Goal: Obtain resource: Download file/media

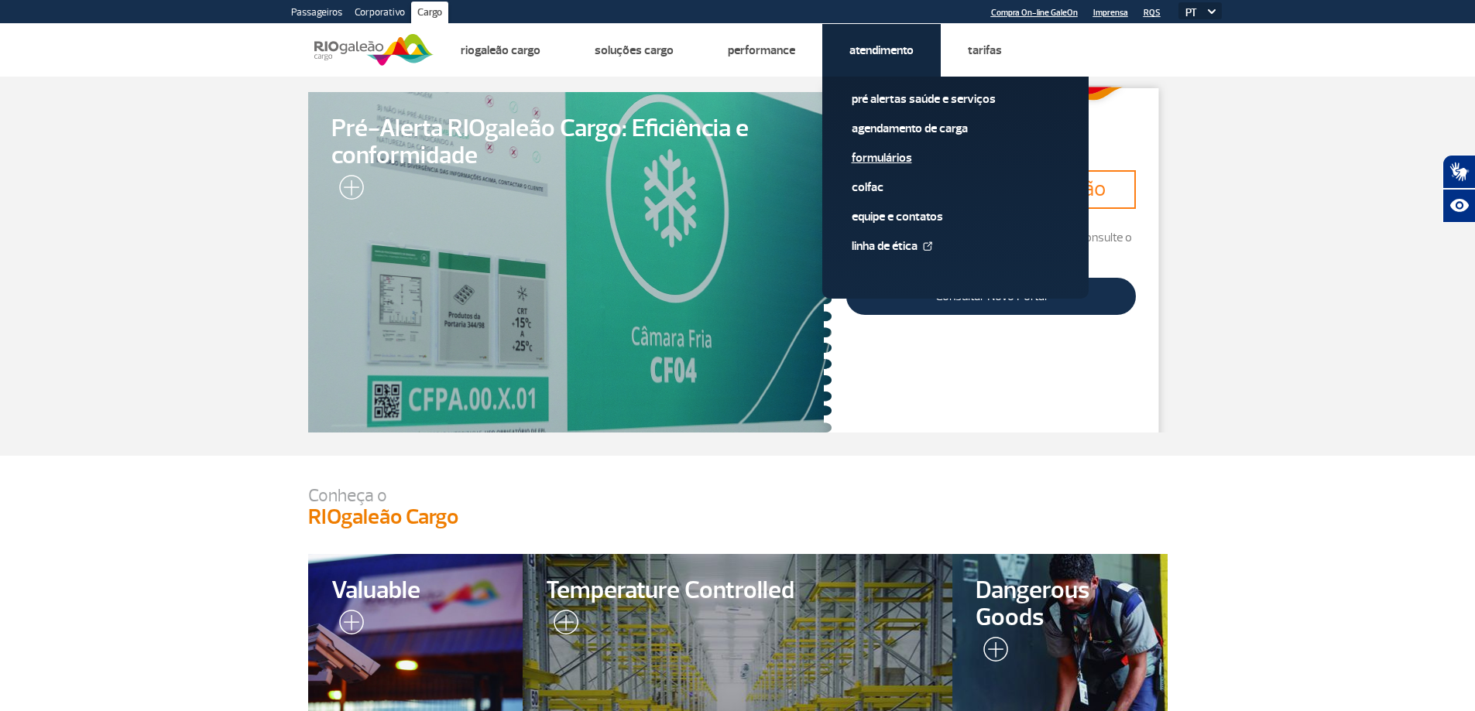
click at [896, 164] on link "Formulários" at bounding box center [955, 157] width 207 height 17
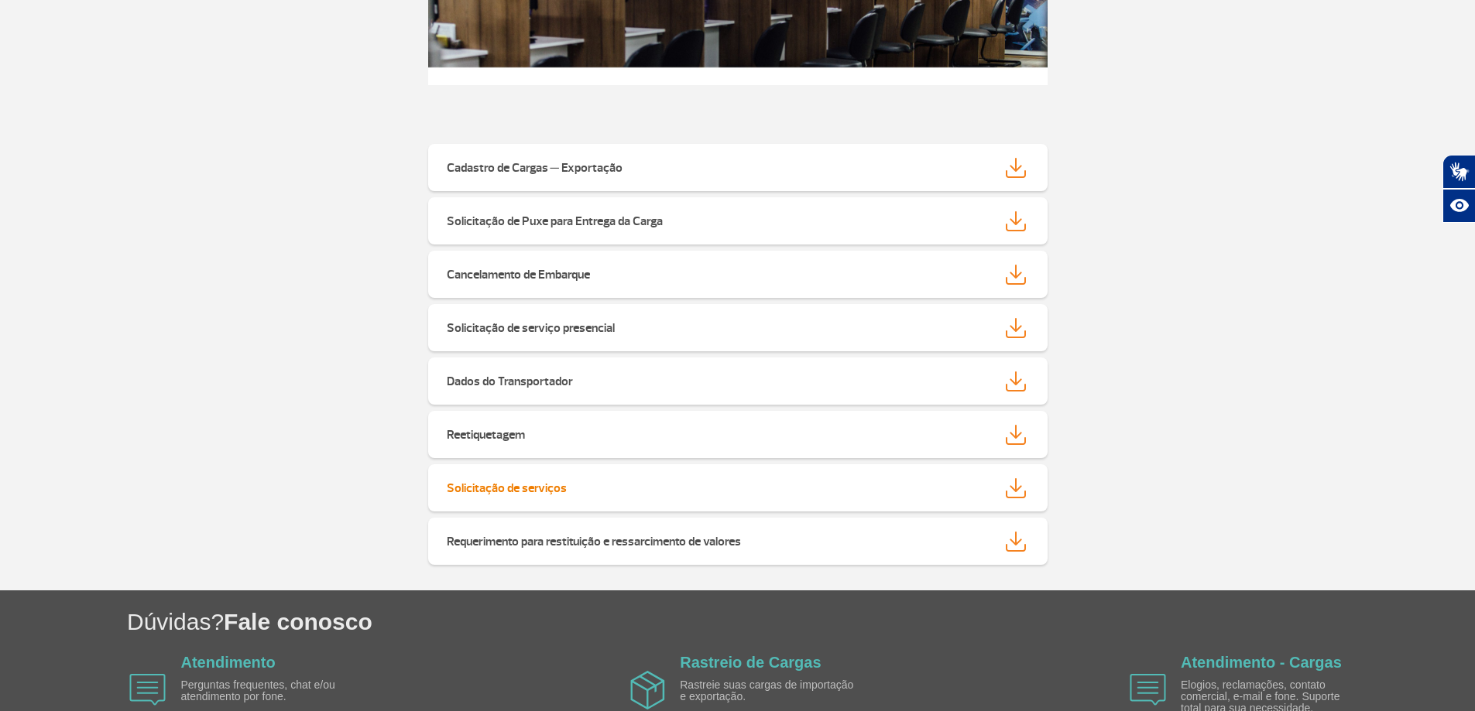
scroll to position [310, 0]
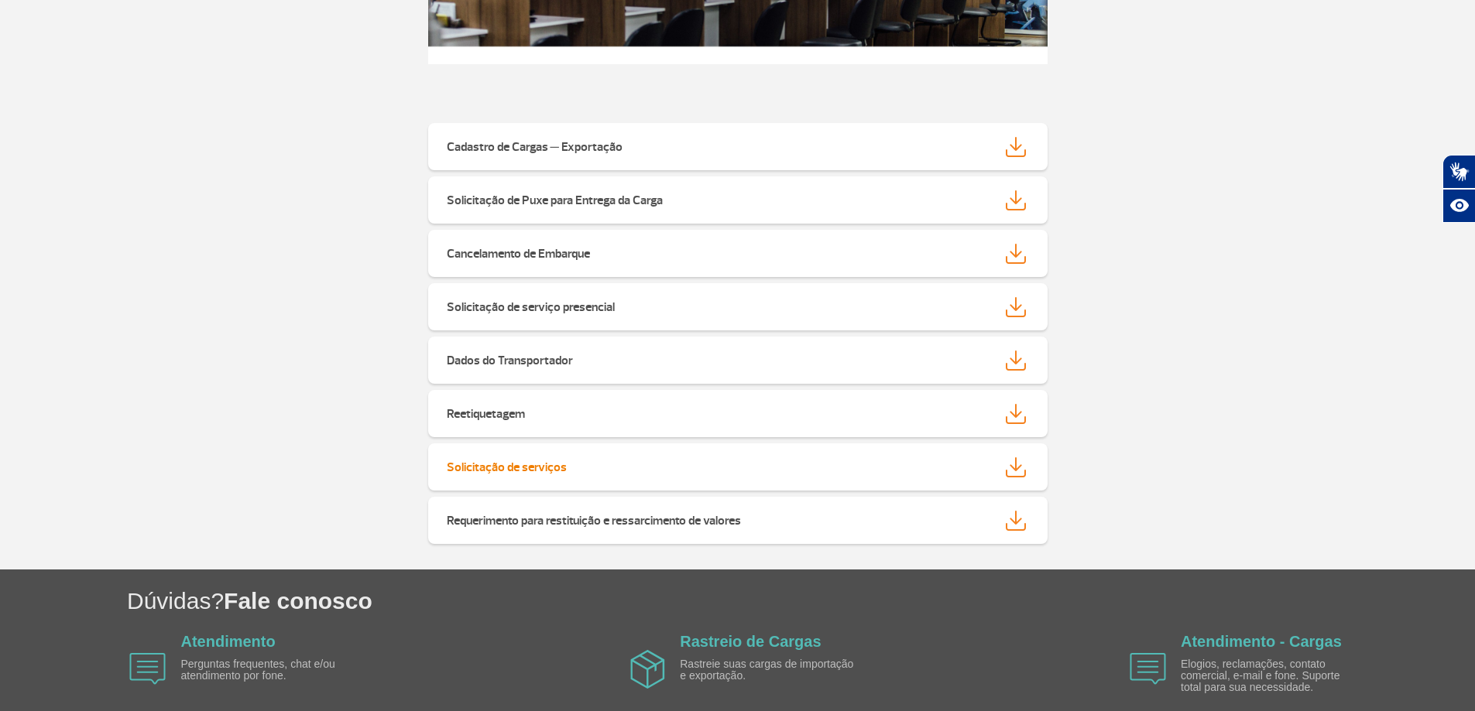
click at [512, 470] on strong "Solicitação de serviços" at bounding box center [507, 467] width 120 height 15
click at [1018, 475] on img at bounding box center [1016, 468] width 20 height 20
click at [1020, 154] on img at bounding box center [1016, 147] width 20 height 20
click at [1008, 470] on img at bounding box center [1016, 468] width 20 height 20
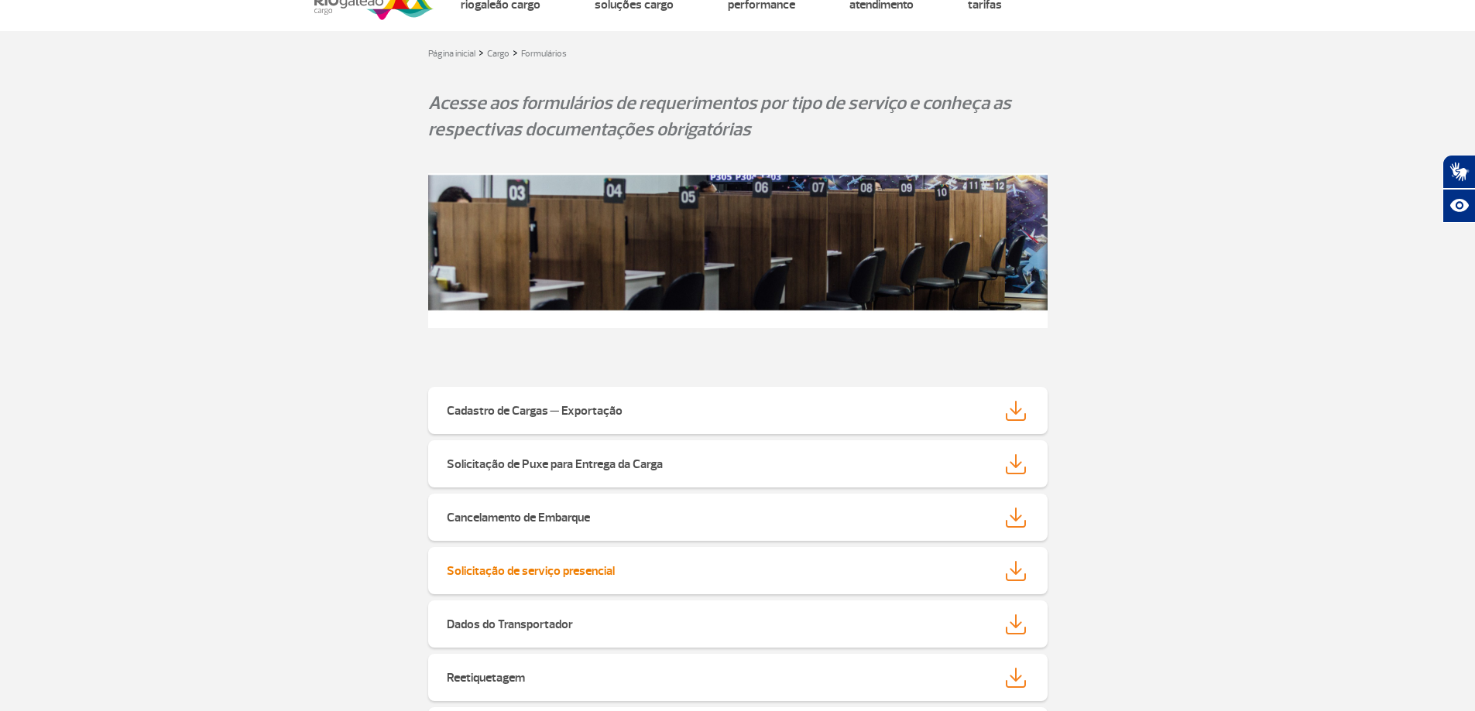
scroll to position [0, 0]
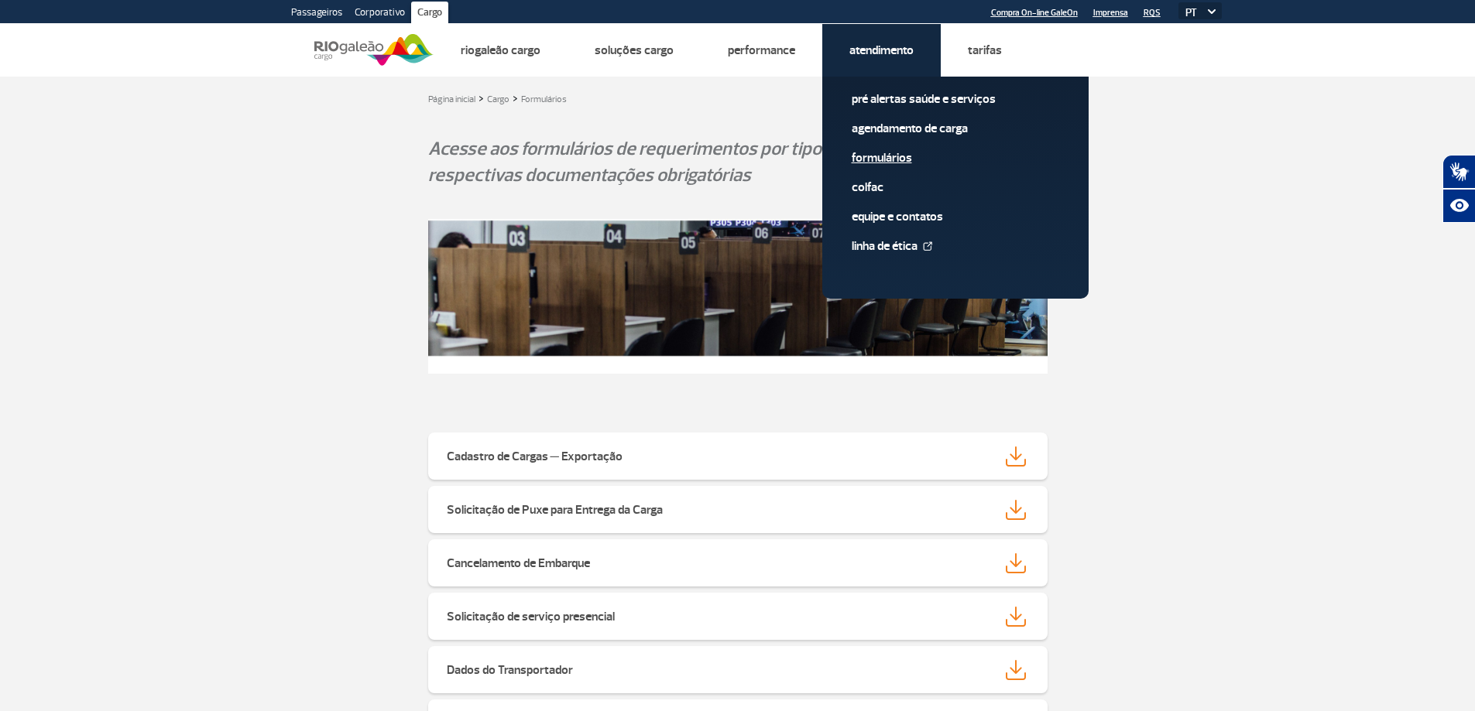
click at [897, 156] on link "Formulários" at bounding box center [955, 157] width 207 height 17
click at [876, 156] on link "Formulários" at bounding box center [955, 157] width 207 height 17
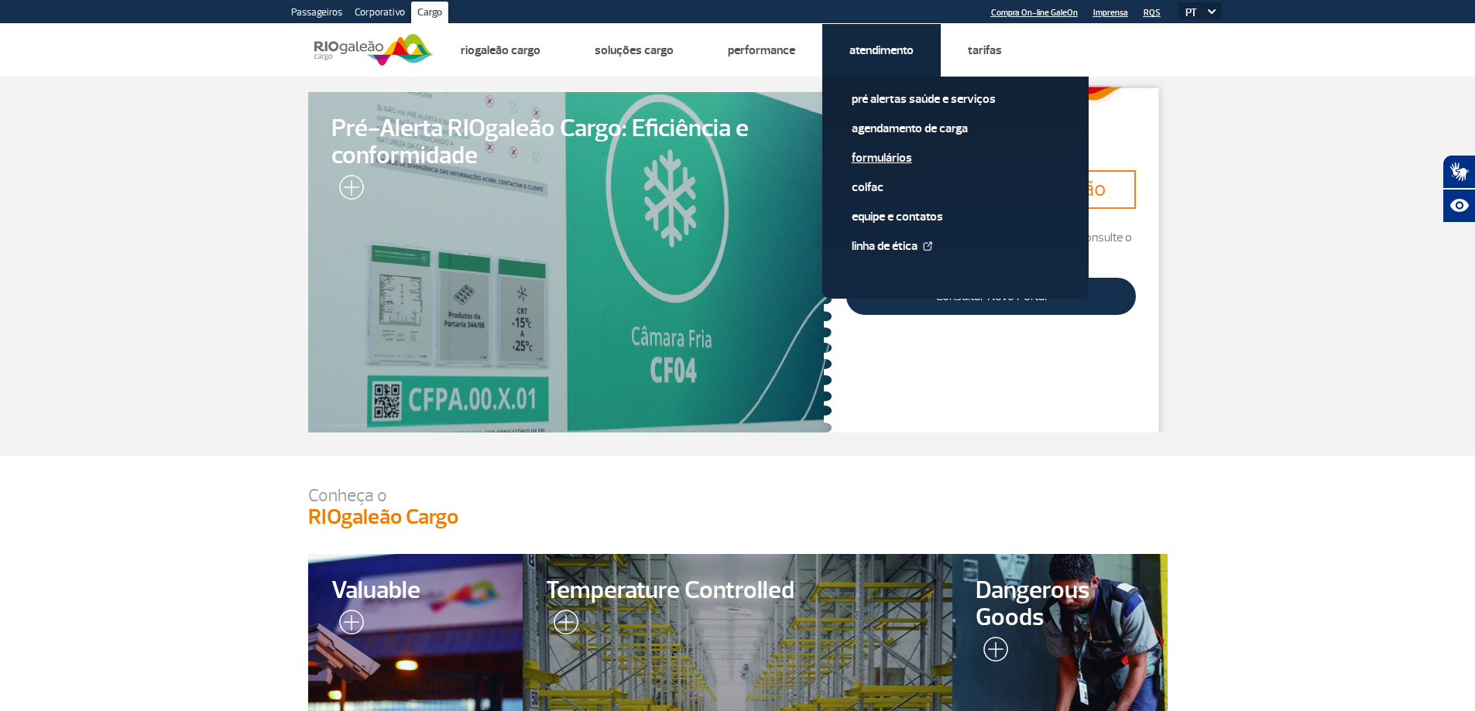
click at [900, 158] on link "Formulários" at bounding box center [955, 157] width 207 height 17
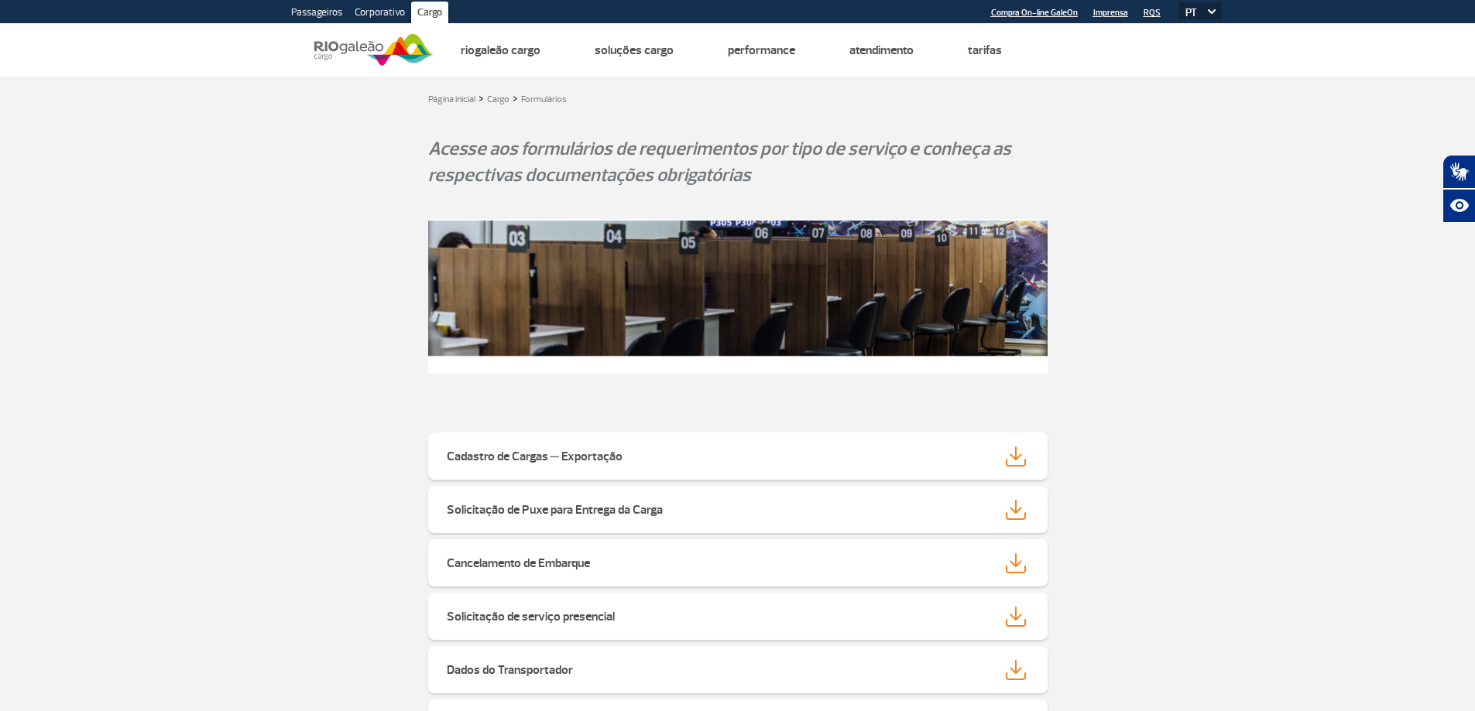
scroll to position [155, 0]
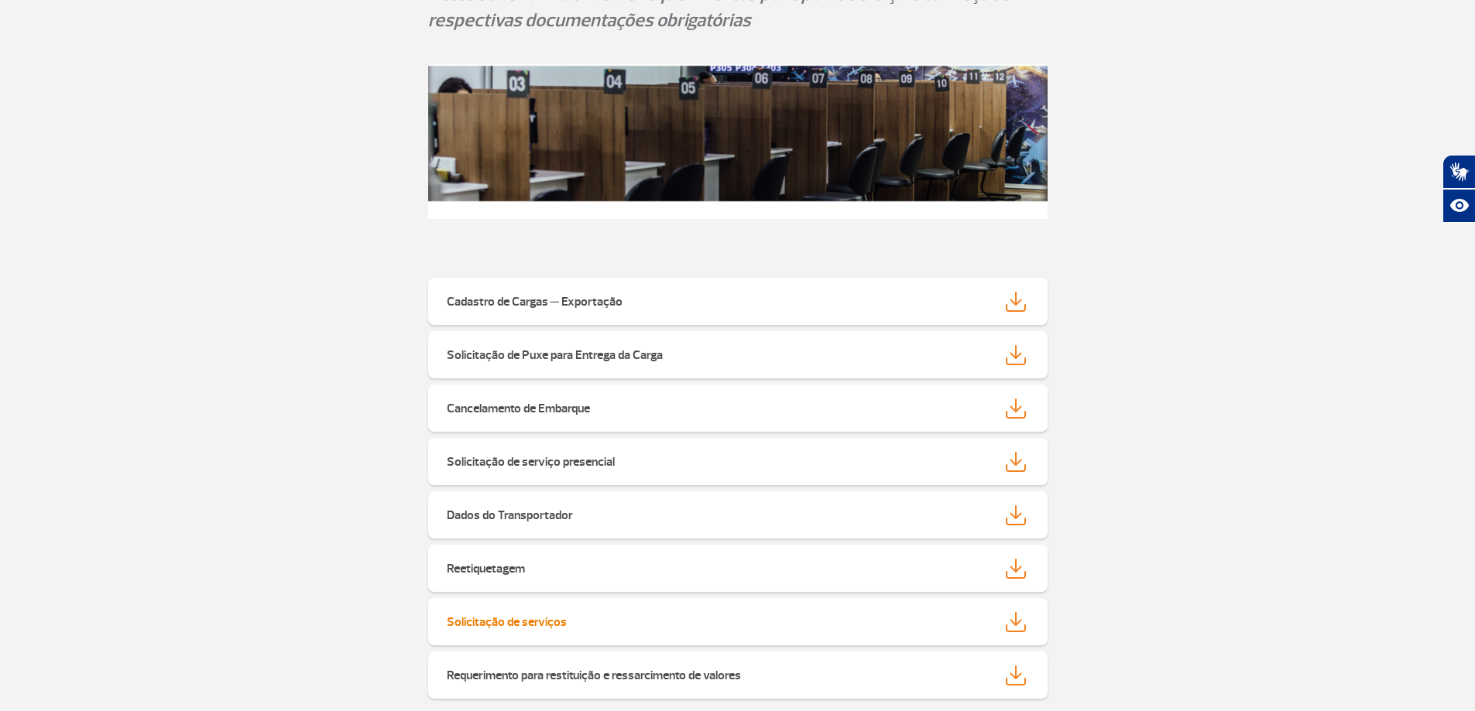
click at [529, 619] on strong "Solicitação de serviços" at bounding box center [507, 622] width 120 height 15
